Goal: Information Seeking & Learning: Learn about a topic

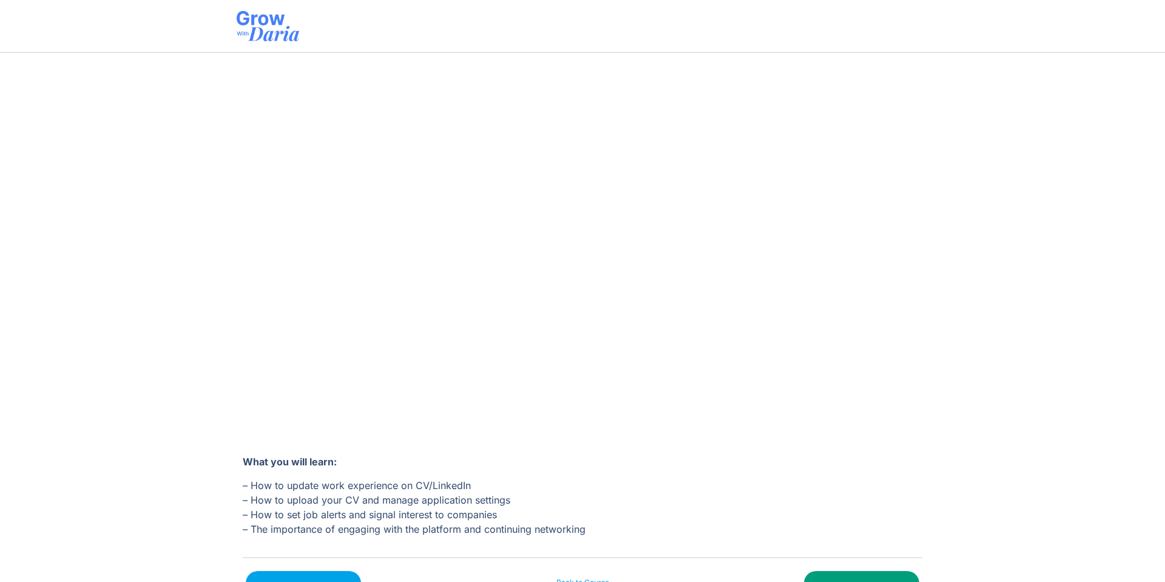
scroll to position [173, 0]
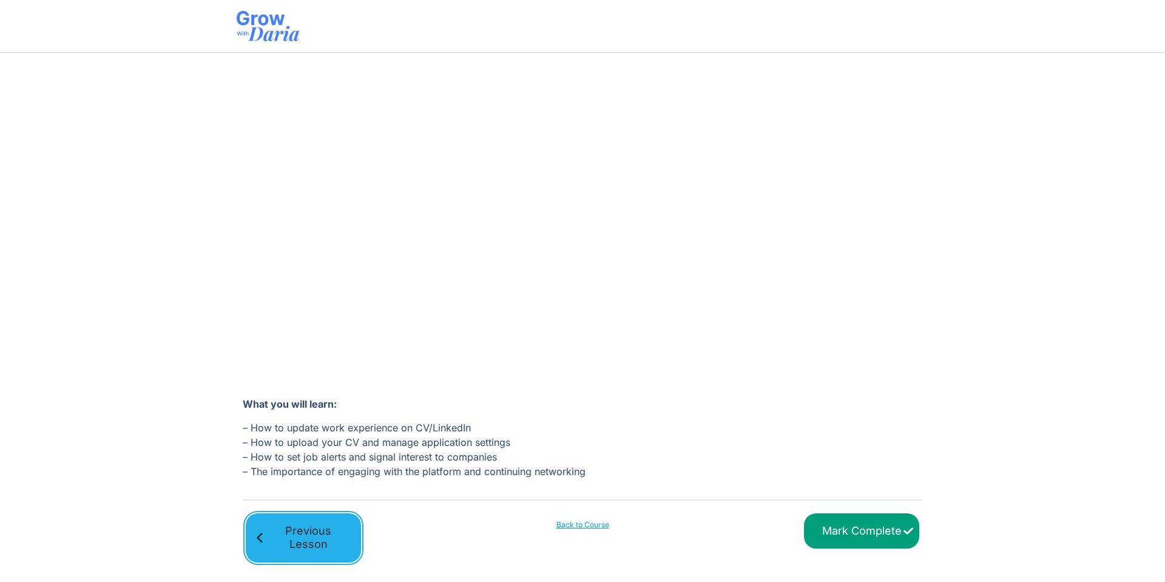
click at [341, 529] on span "Previous Lesson" at bounding box center [308, 537] width 84 height 27
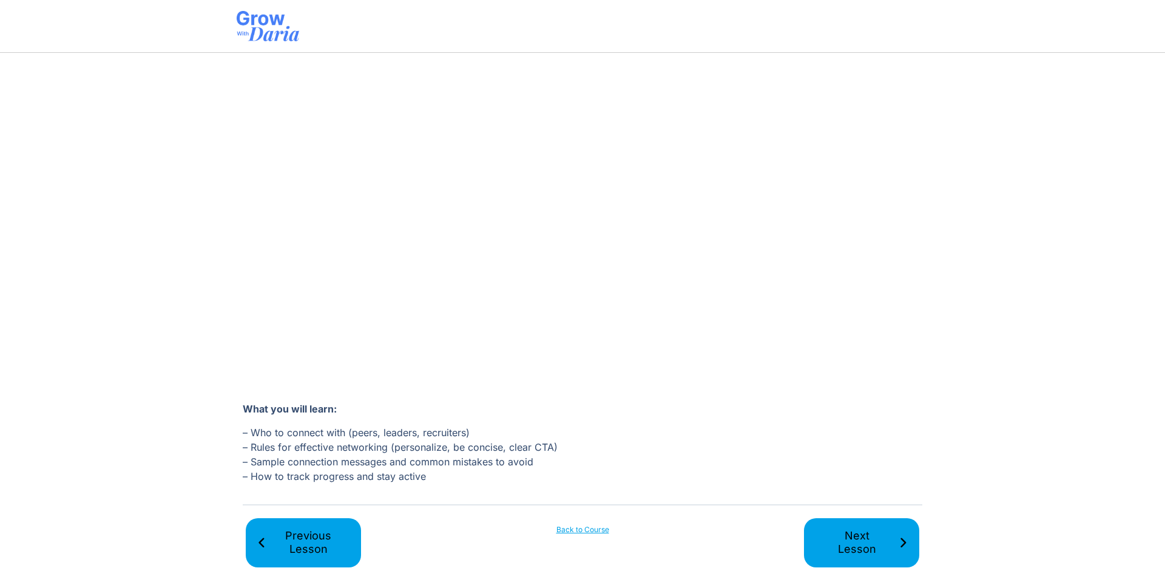
scroll to position [173, 0]
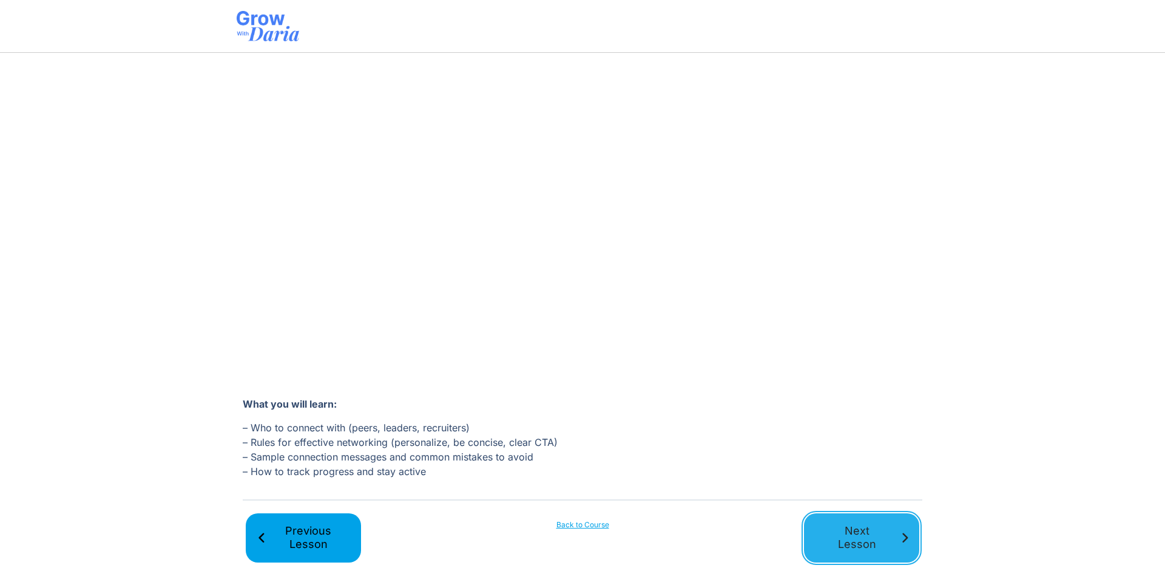
click at [817, 532] on span "Next Lesson" at bounding box center [857, 537] width 84 height 27
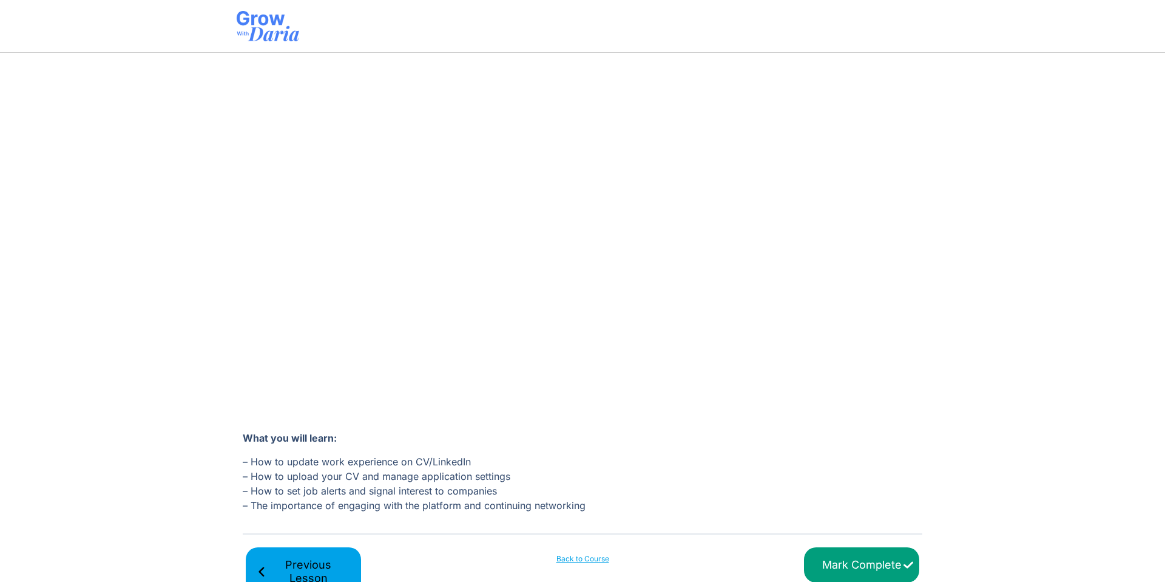
scroll to position [173, 0]
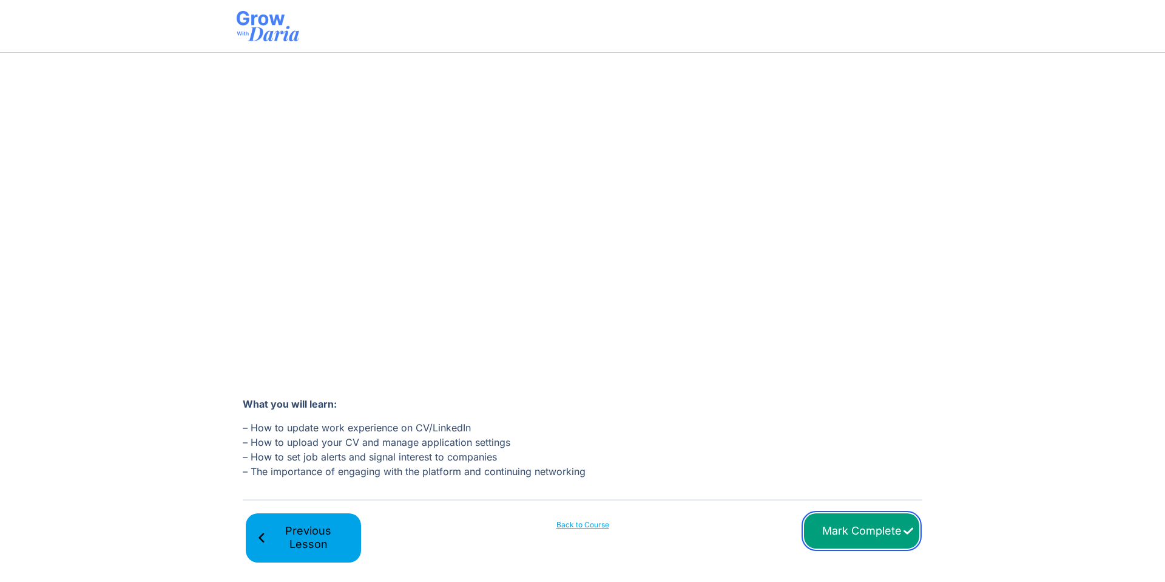
click at [850, 543] on input "Mark Complete" at bounding box center [861, 531] width 115 height 36
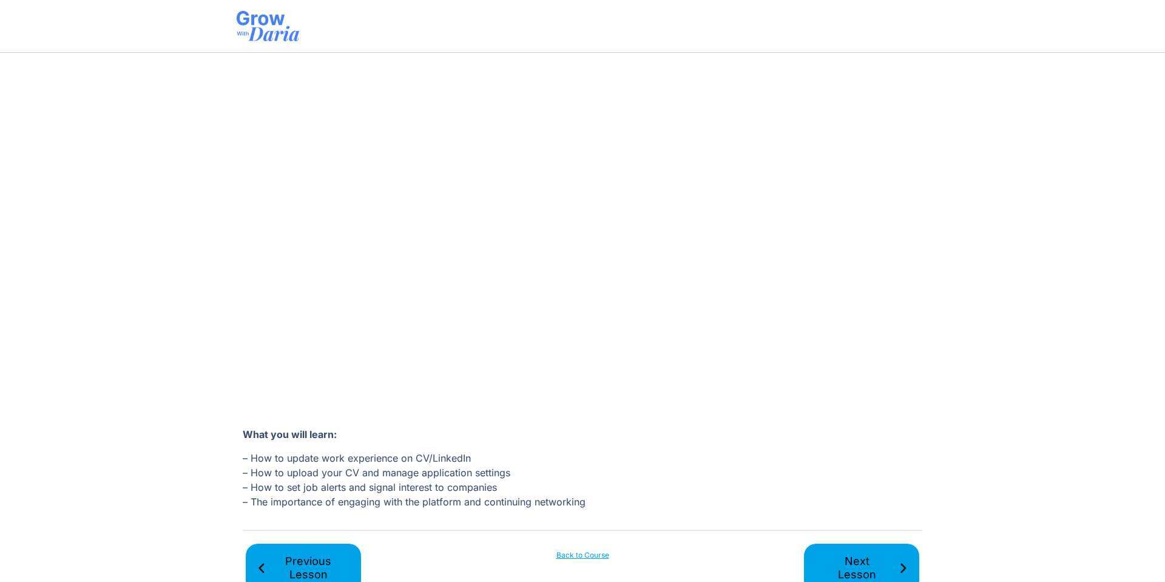
scroll to position [173, 0]
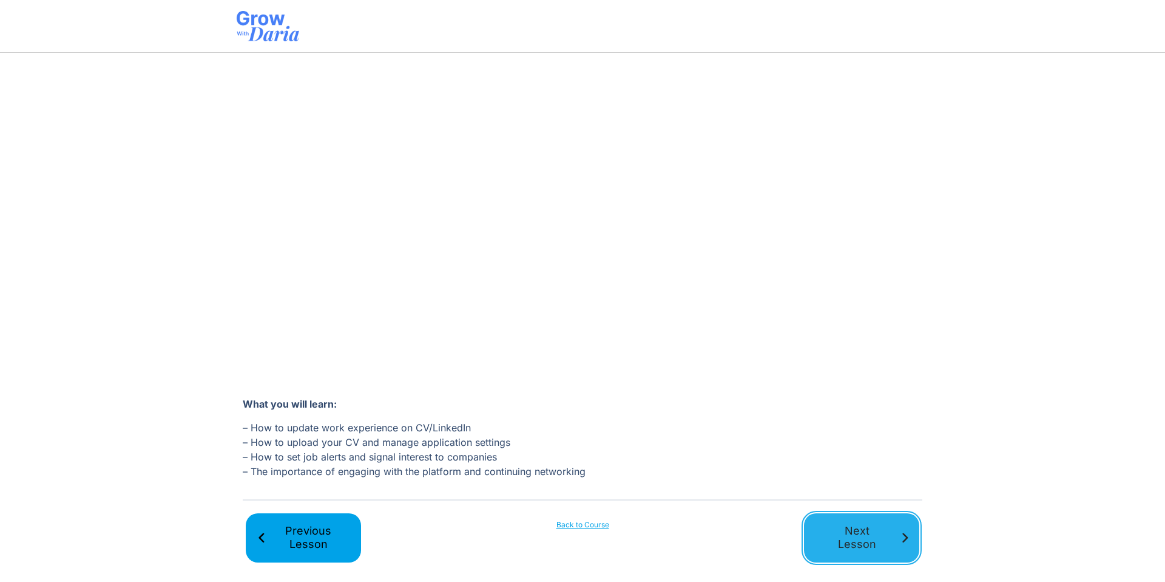
click at [844, 535] on span "Next Lesson" at bounding box center [857, 537] width 84 height 27
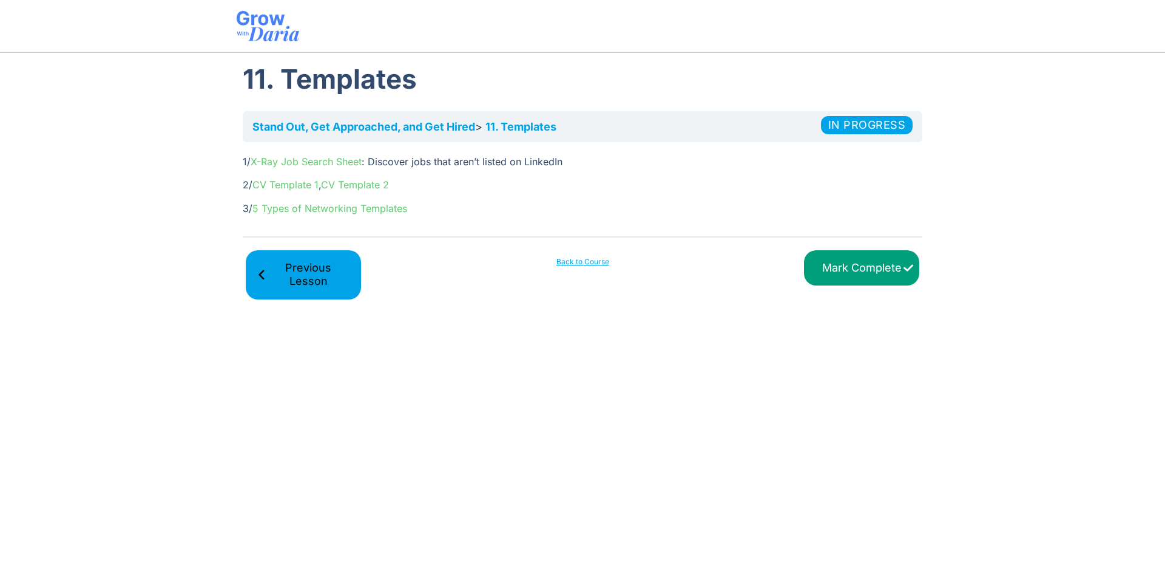
click at [310, 183] on link "CV Template 1" at bounding box center [286, 184] width 66 height 12
click at [352, 185] on link "CV Template 2" at bounding box center [355, 184] width 68 height 12
